Goal: Navigation & Orientation: Find specific page/section

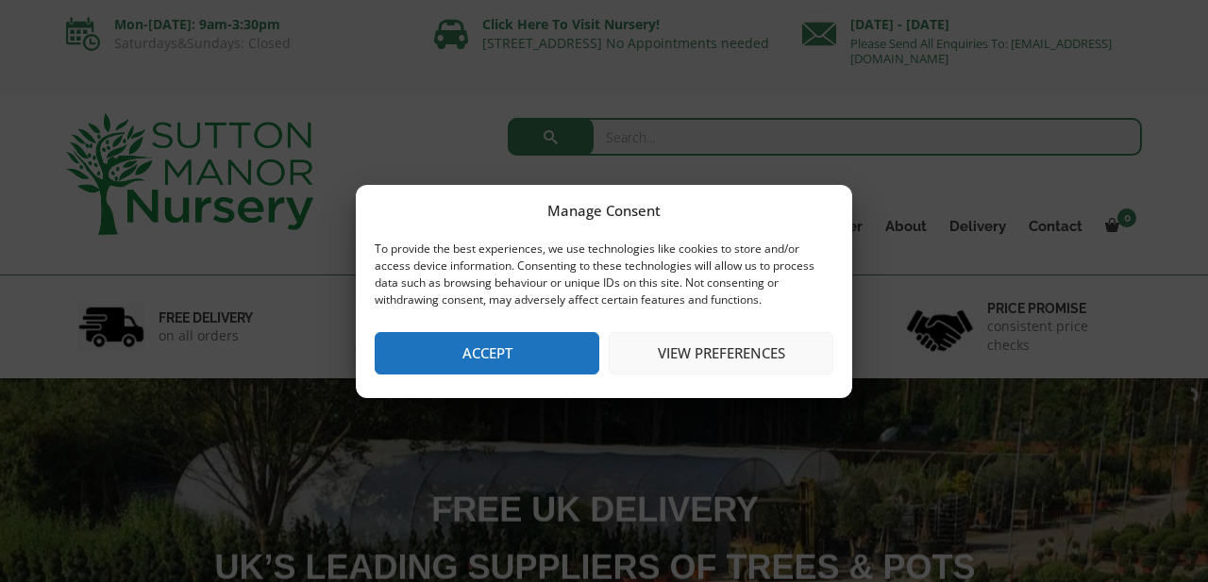
click at [518, 372] on button "Accept" at bounding box center [487, 353] width 225 height 42
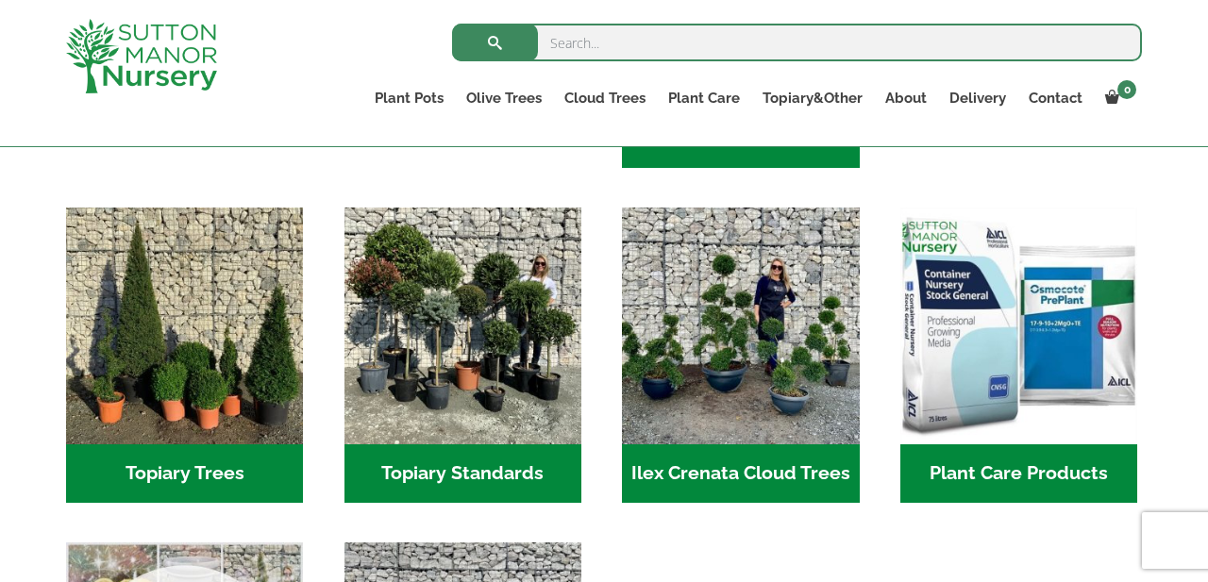
scroll to position [1278, 0]
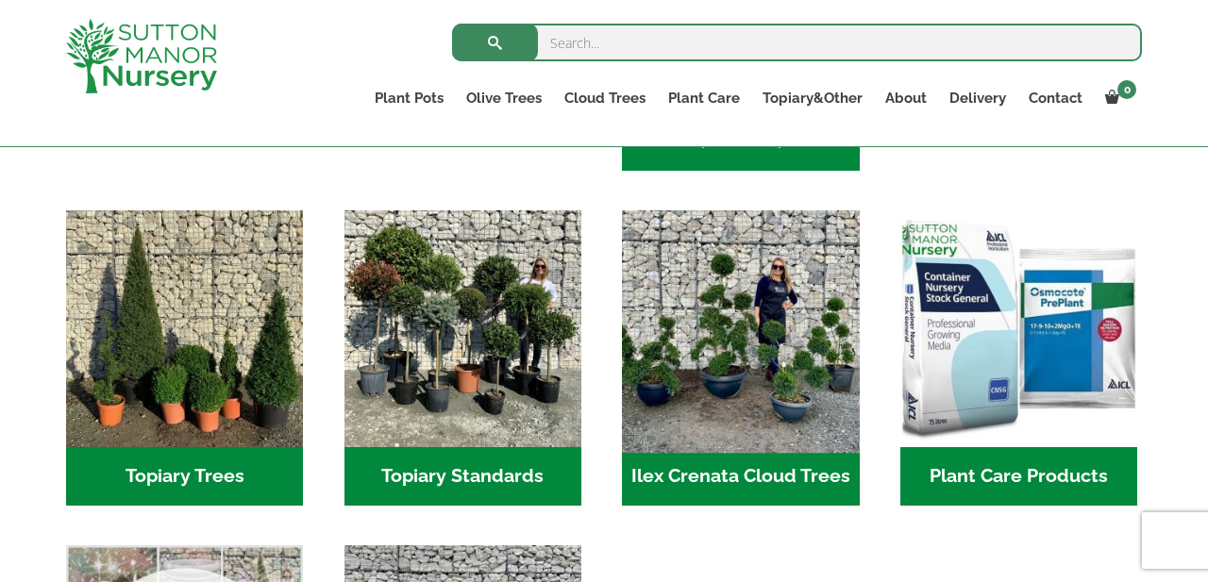
click at [729, 386] on img "Visit product category Ilex Crenata Cloud Trees" at bounding box center [740, 329] width 249 height 249
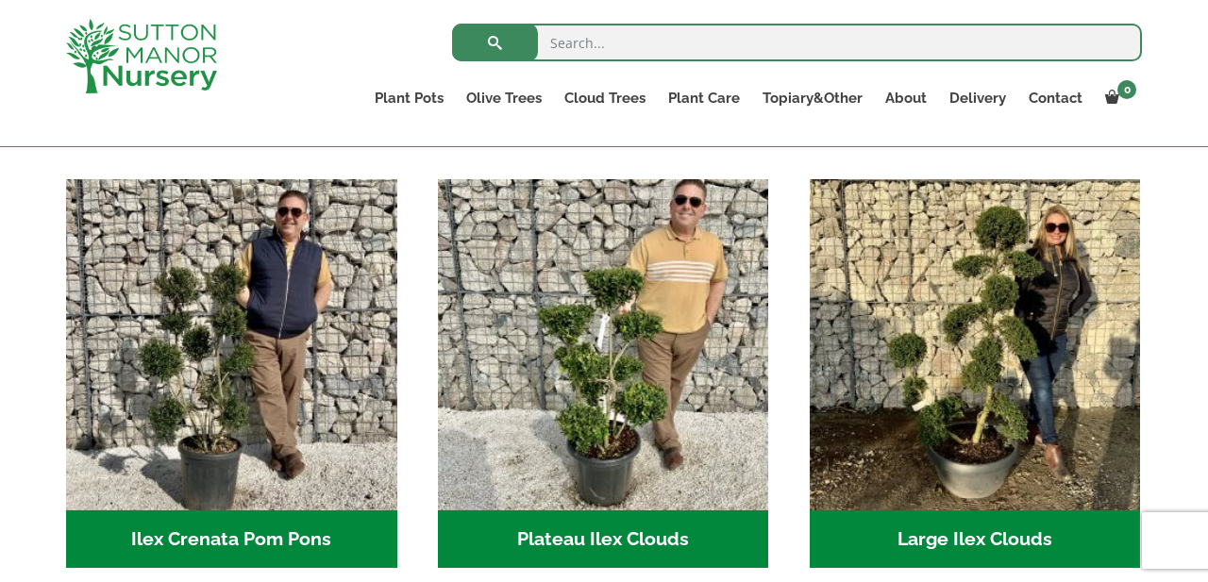
scroll to position [376, 0]
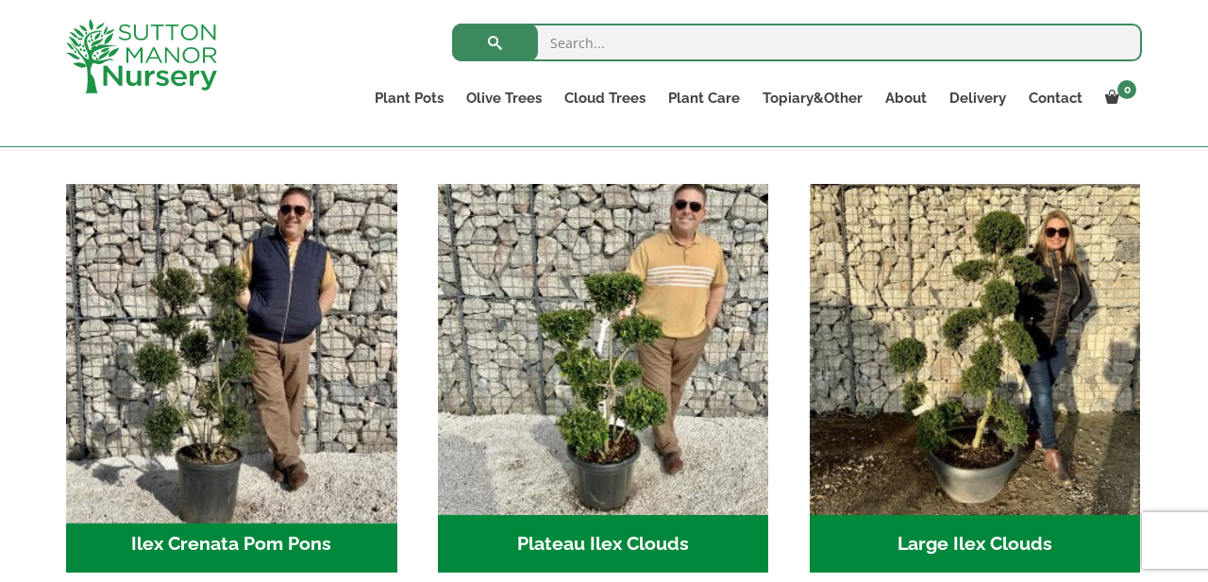
click at [224, 377] on img "Visit product category Ilex Crenata Pom Pons" at bounding box center [231, 349] width 347 height 347
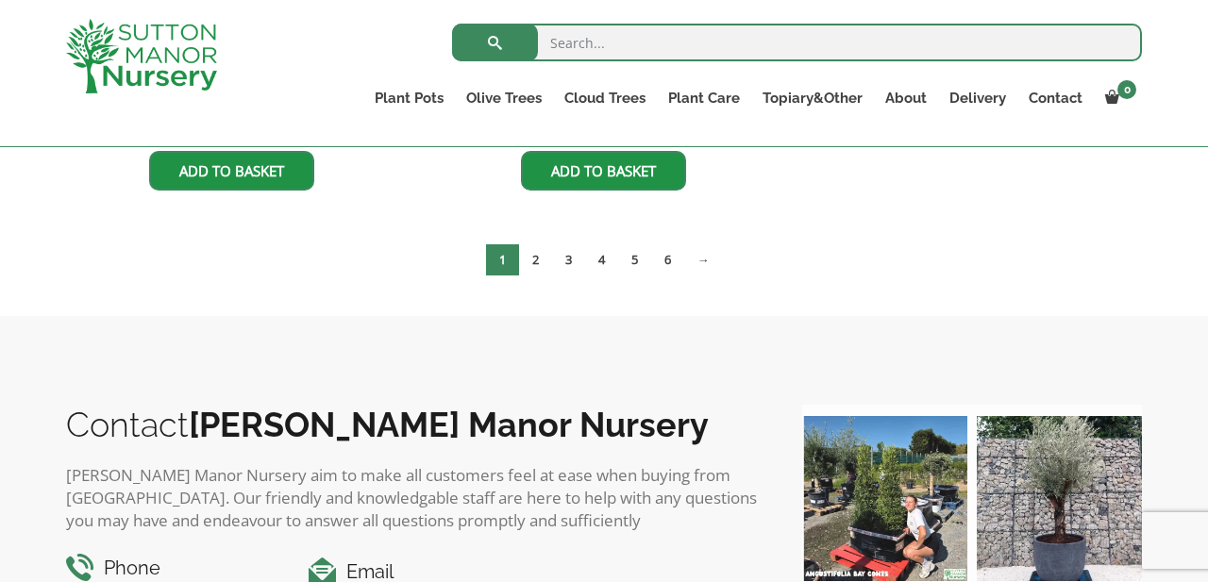
scroll to position [1385, 0]
click at [633, 260] on link "5" at bounding box center [634, 258] width 33 height 31
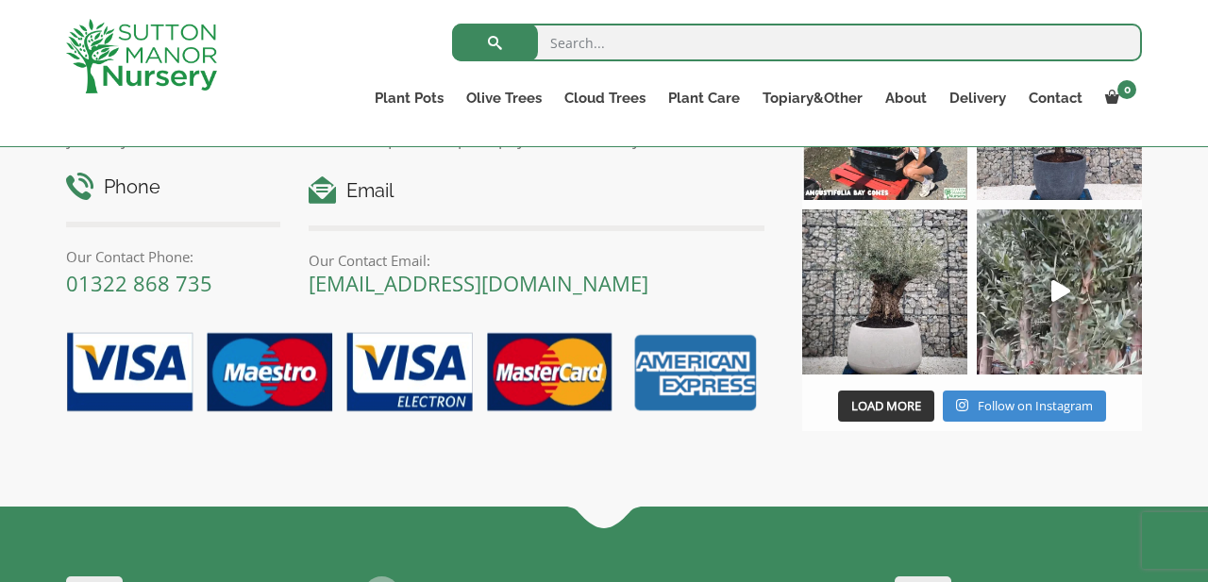
scroll to position [2209, 0]
